Goal: Task Accomplishment & Management: Use online tool/utility

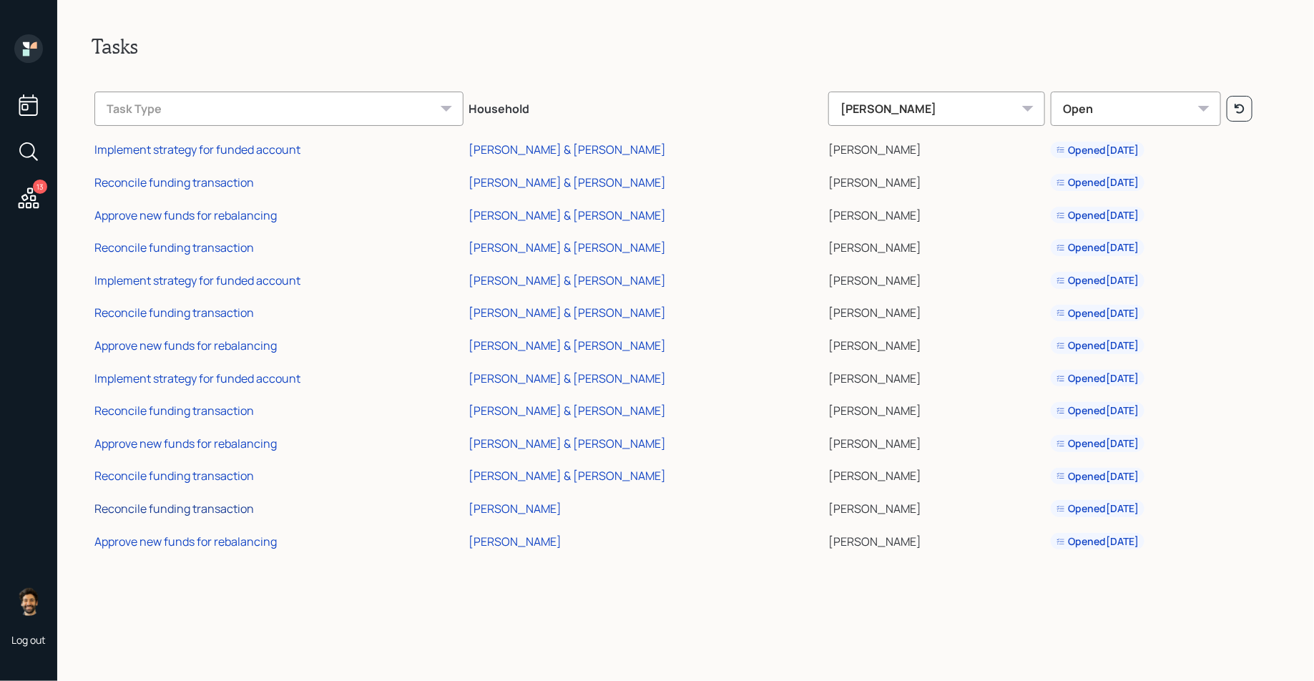
click at [167, 511] on div "Reconcile funding transaction" at bounding box center [173, 509] width 159 height 16
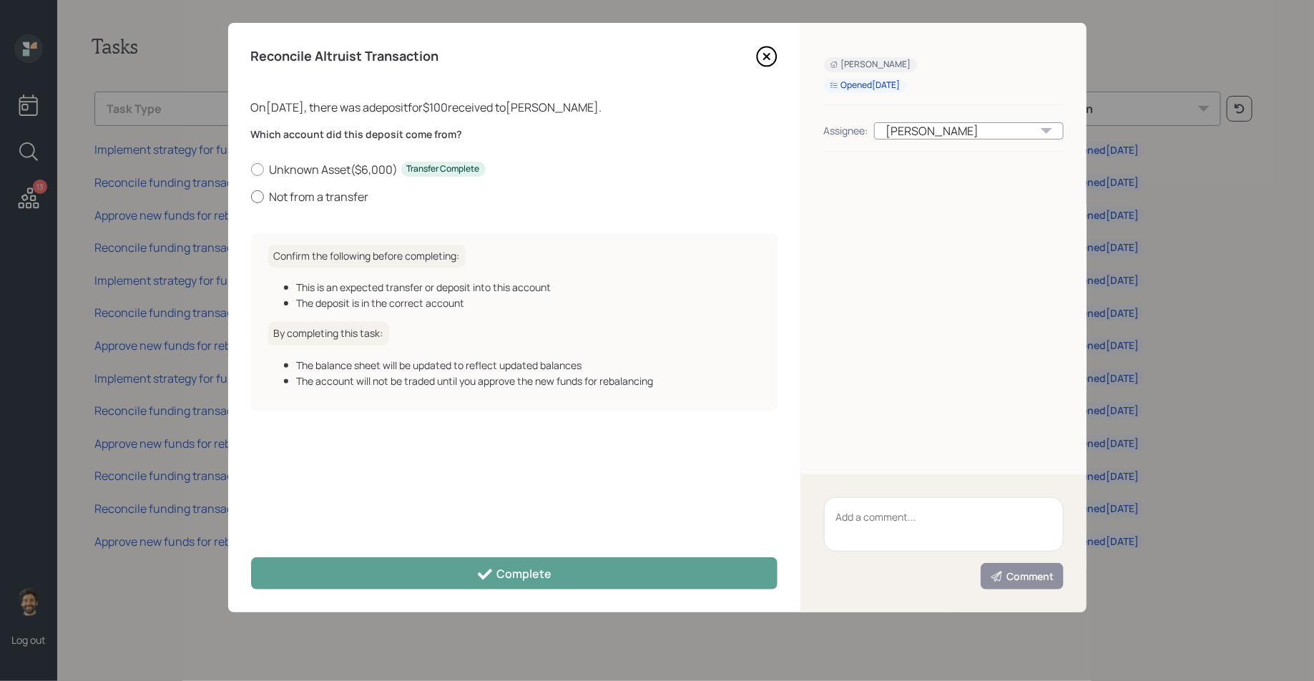
click at [276, 195] on label "Not from a transfer" at bounding box center [514, 197] width 526 height 16
click at [251, 196] on input "Not from a transfer" at bounding box center [250, 196] width 1 height 1
radio input "true"
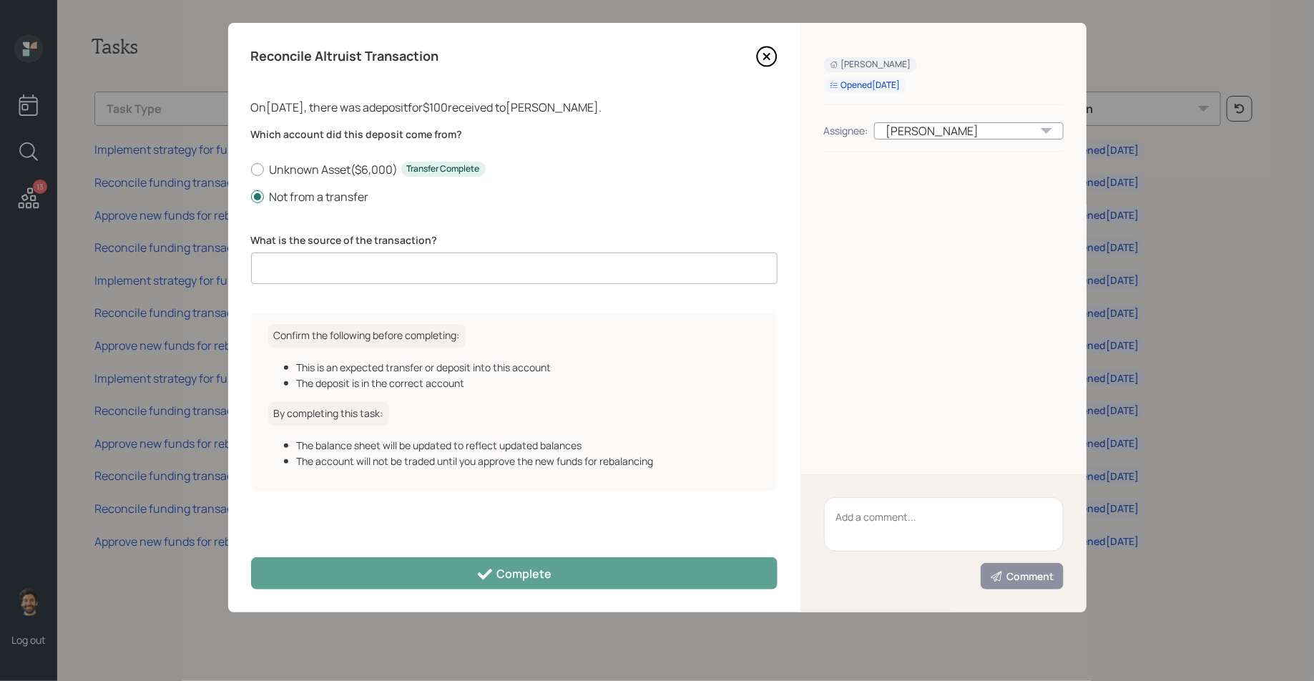
click at [443, 271] on input at bounding box center [514, 267] width 526 height 31
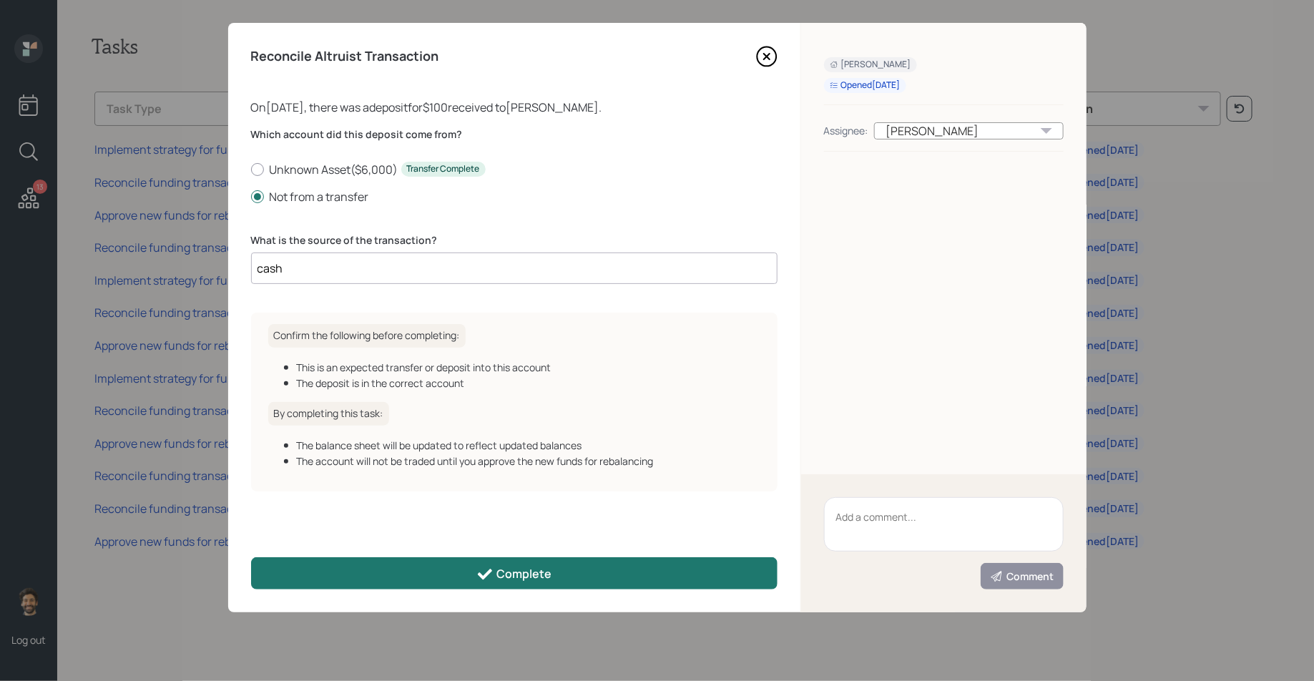
type input "cash"
click at [448, 577] on button "Complete" at bounding box center [514, 573] width 526 height 32
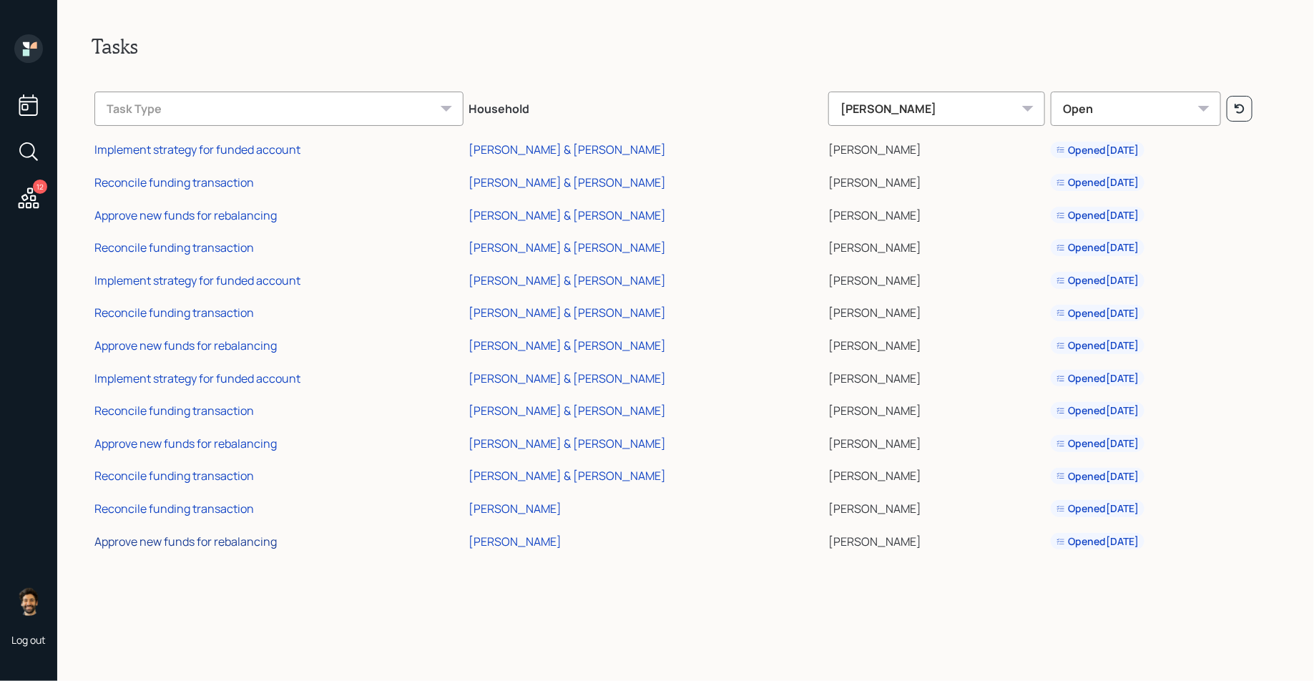
click at [184, 543] on div "Approve new funds for rebalancing" at bounding box center [185, 542] width 182 height 16
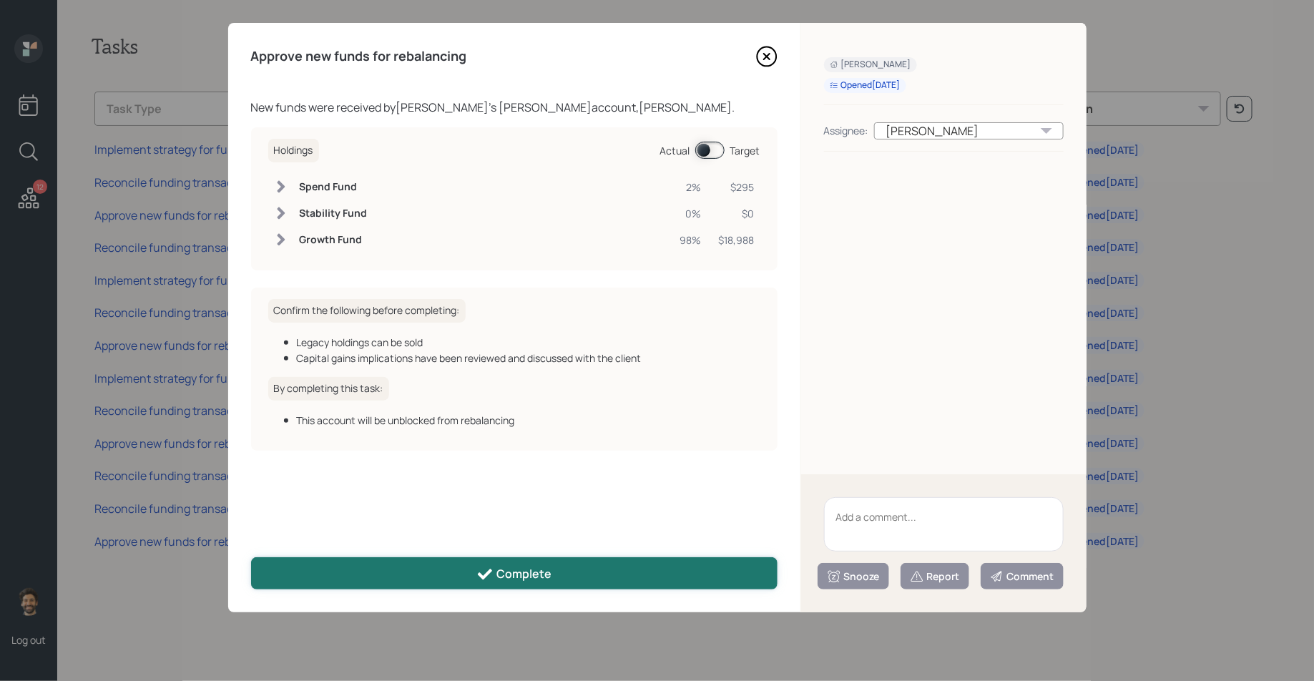
click at [392, 576] on button "Complete" at bounding box center [514, 573] width 526 height 32
